Goal: Task Accomplishment & Management: Use online tool/utility

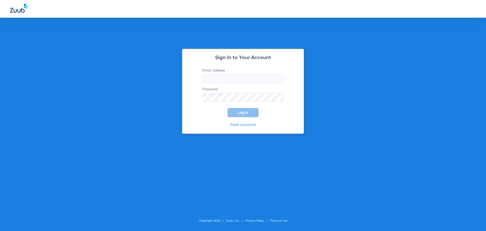
click at [230, 78] on input "Email address" at bounding box center [243, 78] width 81 height 9
type input "kshirley@heartland.com"
click at [228, 108] on button "Log In" at bounding box center [243, 112] width 31 height 9
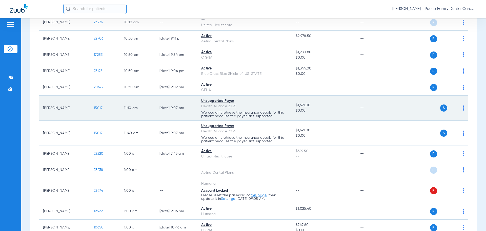
scroll to position [279, 0]
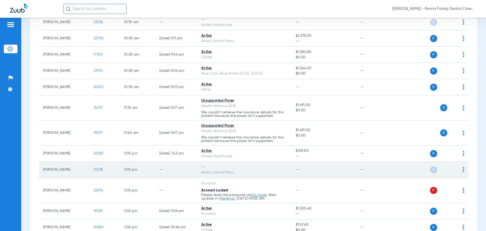
click at [142, 169] on td "1:00 PM" at bounding box center [137, 170] width 35 height 16
click at [57, 169] on td "[PERSON_NAME]" at bounding box center [64, 170] width 51 height 16
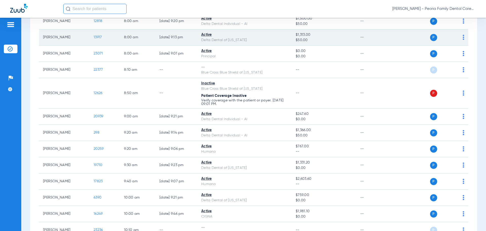
scroll to position [0, 0]
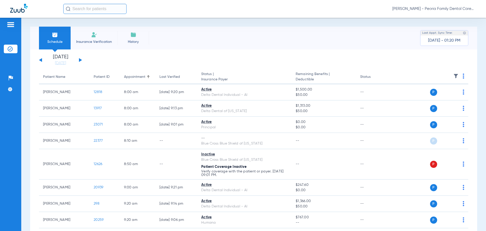
click at [95, 40] on span "Insurance Verification" at bounding box center [93, 41] width 39 height 5
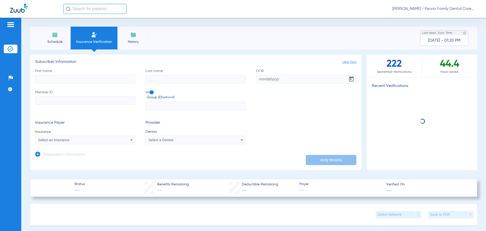
click at [75, 81] on input "First name" at bounding box center [85, 79] width 100 height 9
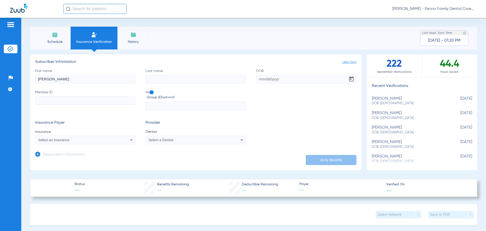
type input "[PERSON_NAME]"
click at [258, 78] on input "DOB" at bounding box center [306, 79] width 100 height 9
type input "[DATE]"
click at [70, 99] on input "Member ID" at bounding box center [85, 100] width 100 height 9
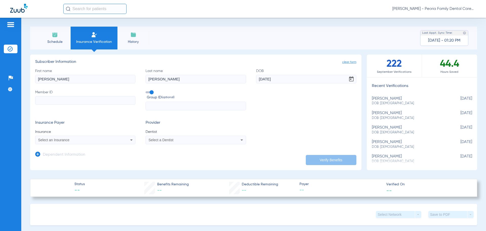
paste input "101045903200"
type input "101045903200"
click at [78, 140] on div "Select an Insurance" at bounding box center [76, 140] width 76 height 4
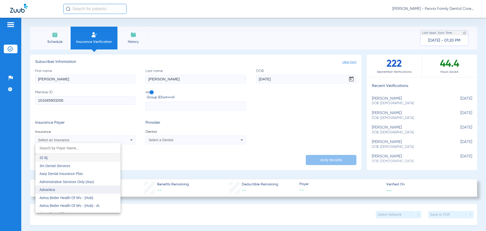
scroll to position [25, 0]
click at [76, 190] on mat-option "Aetna Dental Plans" at bounding box center [77, 188] width 85 height 8
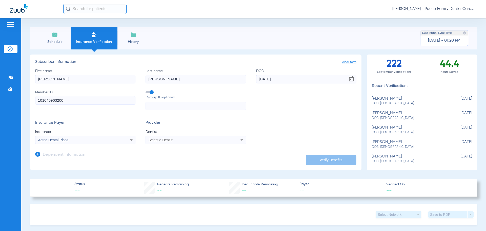
click at [228, 140] on div "Select a Dentist" at bounding box center [196, 140] width 100 height 6
type input "bela"
click at [198, 157] on mat-option "Bela Joshi 1790912046" at bounding box center [187, 157] width 85 height 8
click at [347, 160] on button "Verify Benefits" at bounding box center [331, 160] width 51 height 10
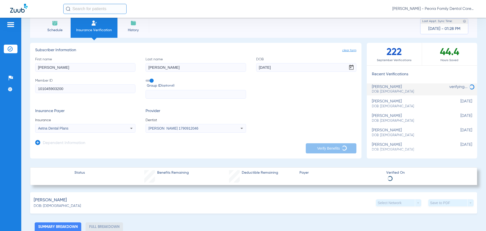
scroll to position [0, 0]
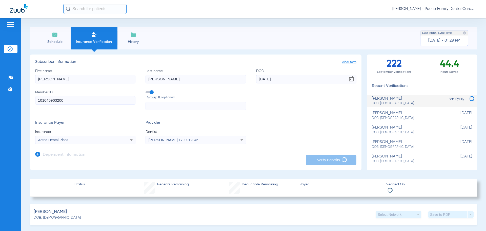
click at [273, 120] on form "First name Judy Last name Jarvis DOB 03/26/1947 Member ID 101045903200 Group ID…" at bounding box center [195, 106] width 321 height 76
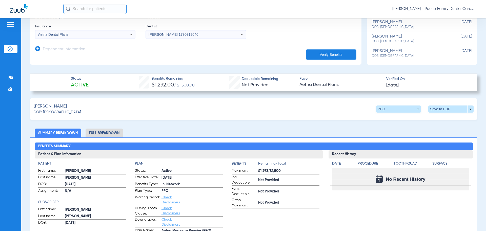
scroll to position [92, 0]
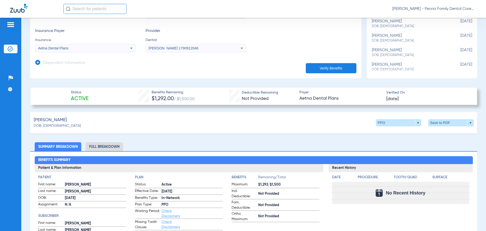
click at [109, 144] on li "Full Breakdown" at bounding box center [104, 146] width 37 height 9
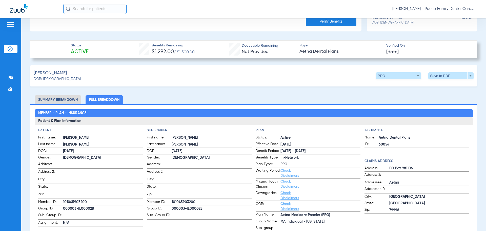
scroll to position [152, 0]
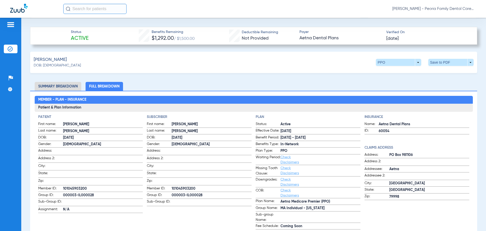
click at [64, 87] on li "Summary Breakdown" at bounding box center [58, 86] width 47 height 9
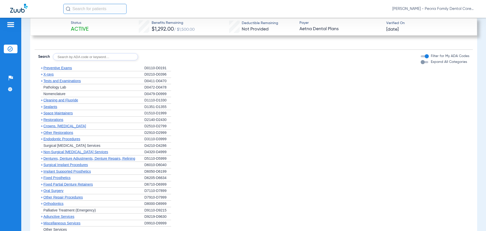
scroll to position [456, 0]
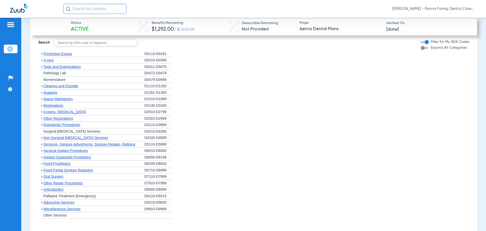
click at [77, 137] on span "Non-Surgical [MEDICAL_DATA] Services" at bounding box center [76, 137] width 65 height 4
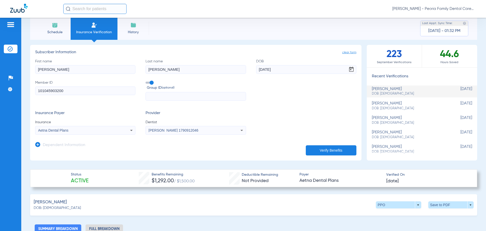
scroll to position [0, 0]
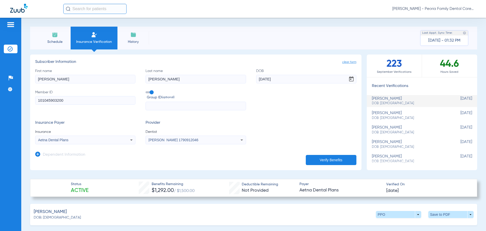
click at [133, 39] on span "History" at bounding box center [133, 41] width 24 height 5
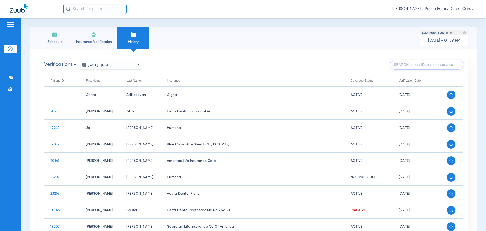
click at [51, 37] on li "Schedule" at bounding box center [55, 38] width 32 height 23
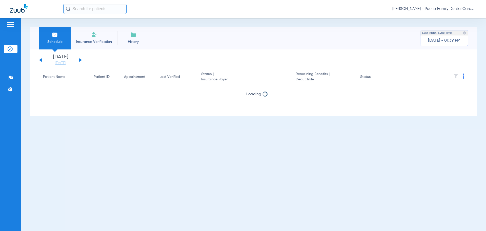
click at [80, 59] on button at bounding box center [80, 60] width 3 height 4
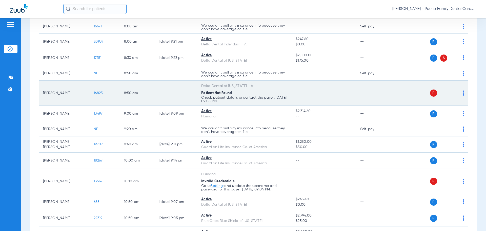
scroll to position [127, 0]
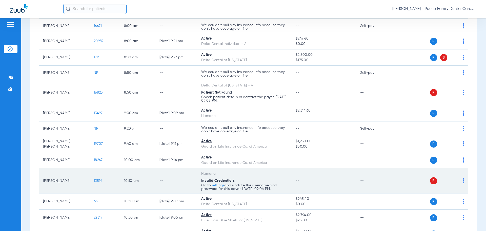
click at [218, 185] on link "Settings" at bounding box center [218, 185] width 14 height 4
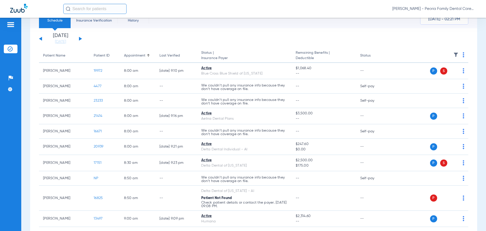
scroll to position [0, 0]
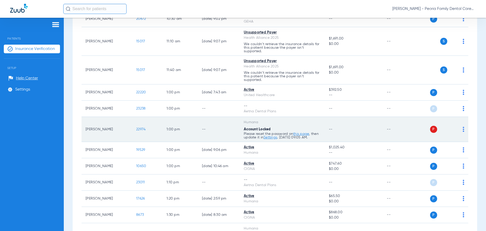
scroll to position [355, 0]
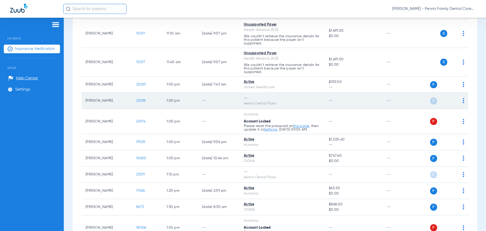
click at [143, 101] on span "23238" at bounding box center [140, 101] width 9 height 4
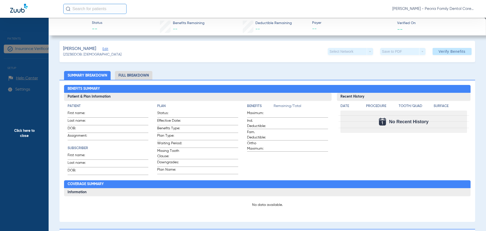
scroll to position [0, 0]
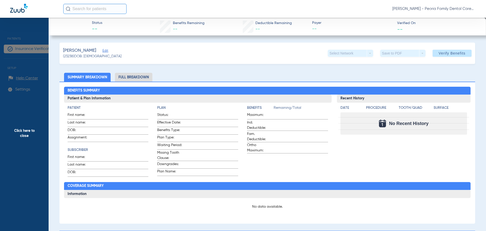
click at [135, 75] on li "Full Breakdown" at bounding box center [133, 77] width 37 height 9
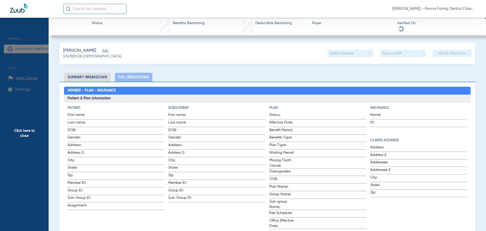
click at [277, 60] on div "[PERSON_NAME] (23238) DOB: [DEMOGRAPHIC_DATA] Select Network arrow_drop_down Sa…" at bounding box center [268, 53] width 416 height 21
click at [133, 78] on li "Full Breakdown" at bounding box center [133, 77] width 37 height 9
click at [93, 73] on li "Summary Breakdown" at bounding box center [87, 77] width 47 height 9
drag, startPoint x: 174, startPoint y: 65, endPoint x: 48, endPoint y: 26, distance: 132.1
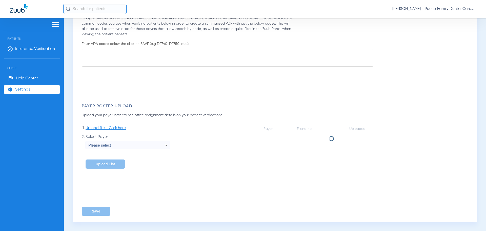
type input "1"
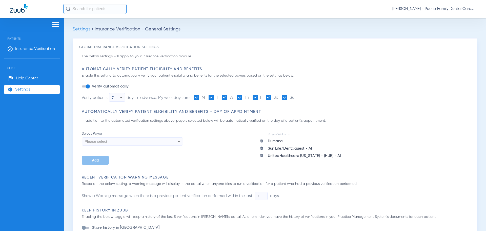
click at [55, 23] on img at bounding box center [56, 25] width 8 height 6
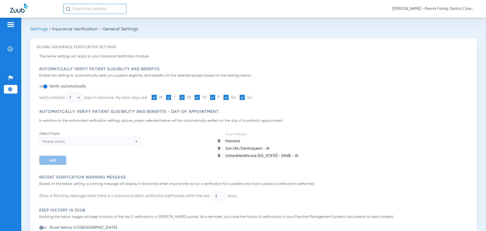
click at [11, 24] on img at bounding box center [11, 25] width 8 height 6
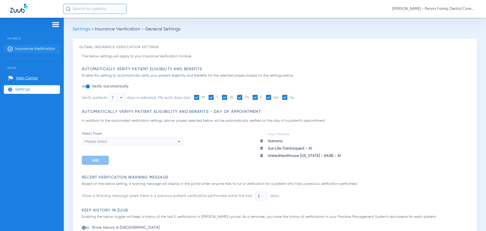
click at [17, 48] on span "Insurance Verification" at bounding box center [35, 48] width 40 height 5
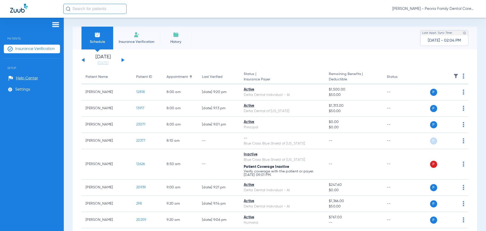
click at [131, 44] on span "Insurance Verification" at bounding box center [136, 41] width 39 height 5
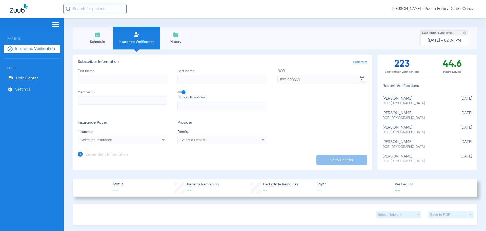
click at [400, 101] on span "DOB: [DEMOGRAPHIC_DATA]" at bounding box center [415, 103] width 64 height 5
type input "[PERSON_NAME]"
type input "[DATE]"
type input "101045903200"
